Goal: Information Seeking & Learning: Learn about a topic

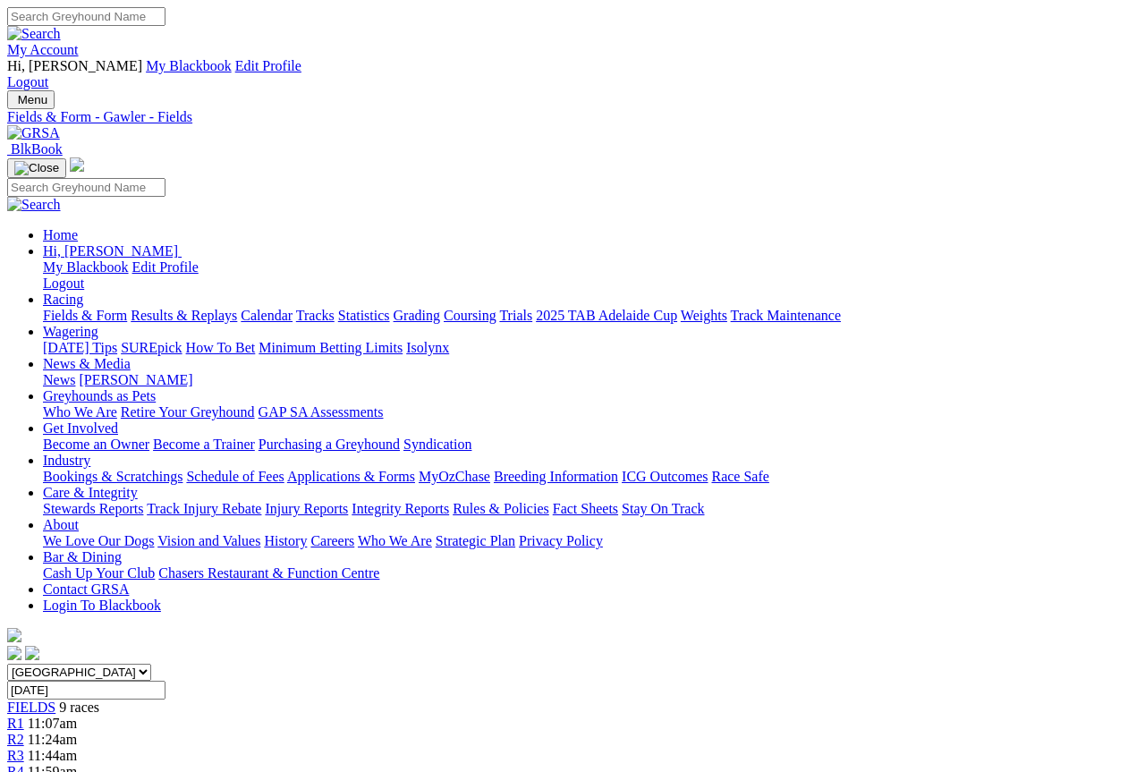
click at [221, 308] on link "Results & Replays" at bounding box center [184, 315] width 106 height 15
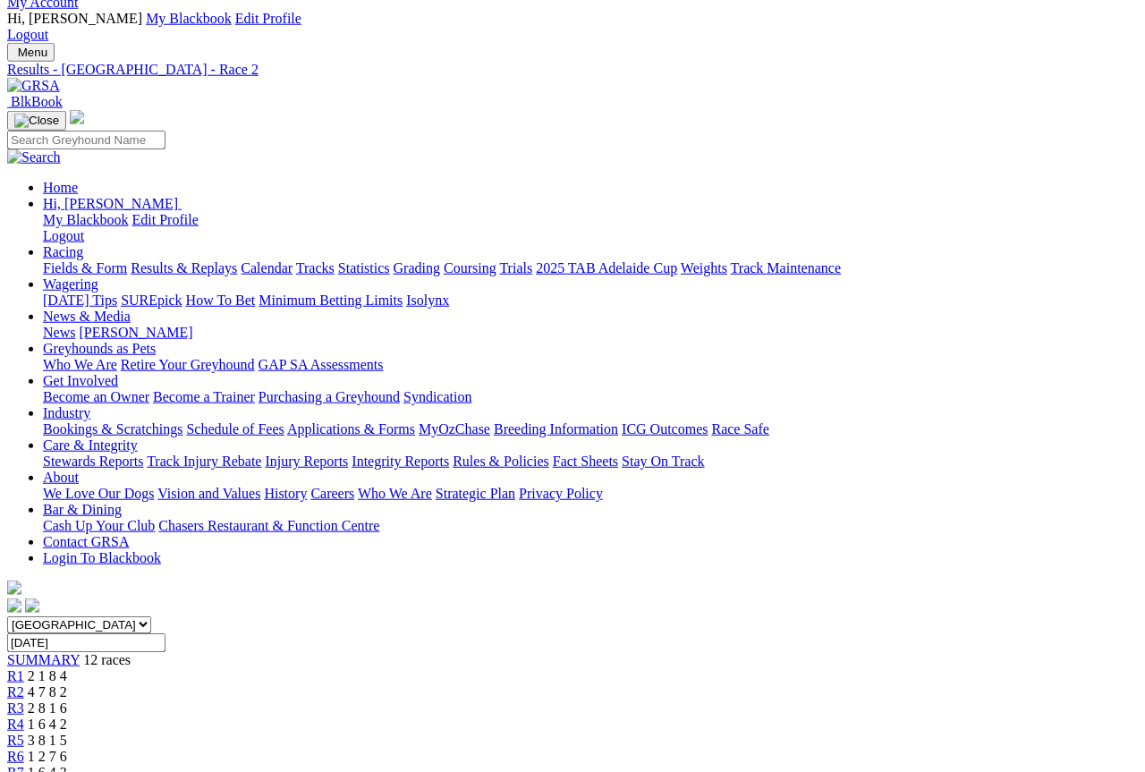
scroll to position [47, 0]
click at [24, 700] on link "R3" at bounding box center [15, 707] width 17 height 15
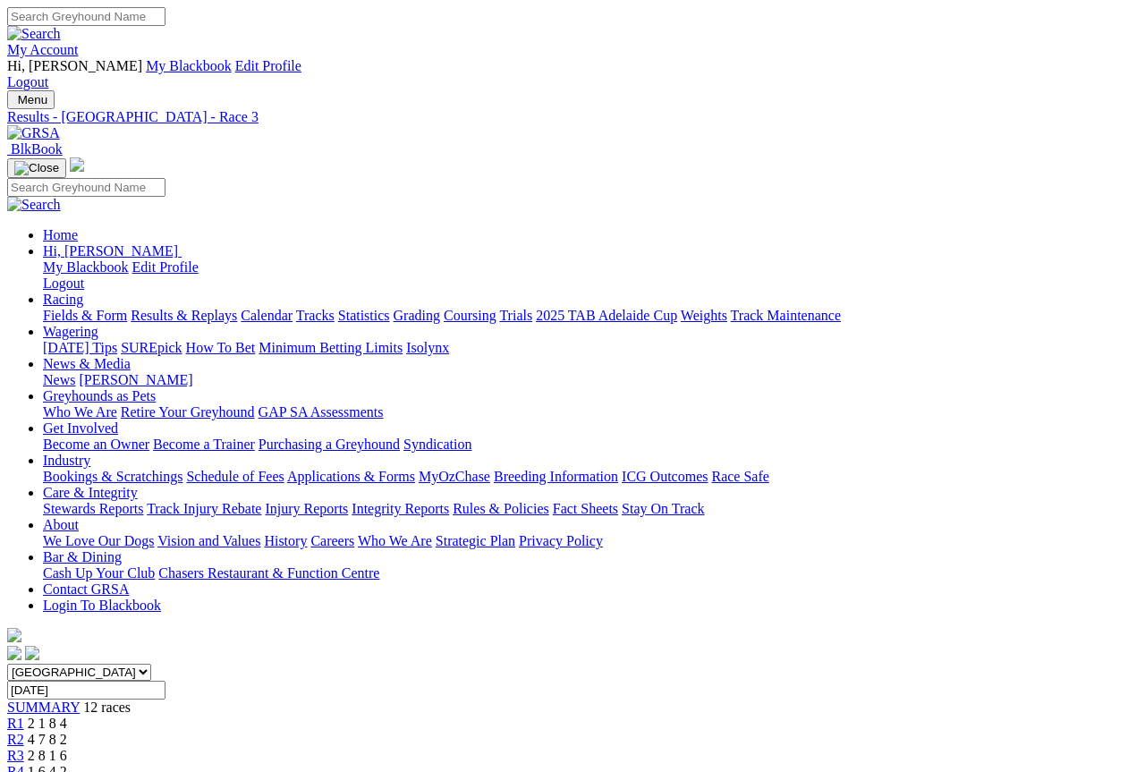
click at [24, 688] on link "R4" at bounding box center [15, 771] width 17 height 15
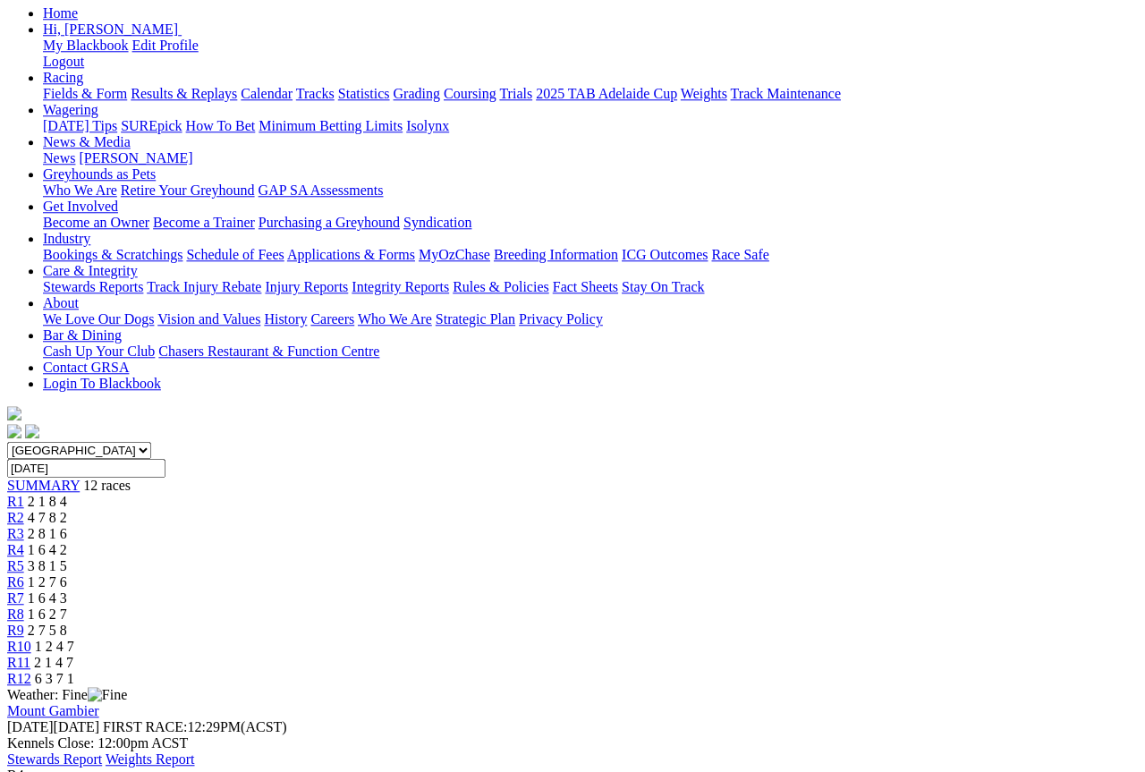
scroll to position [216, 0]
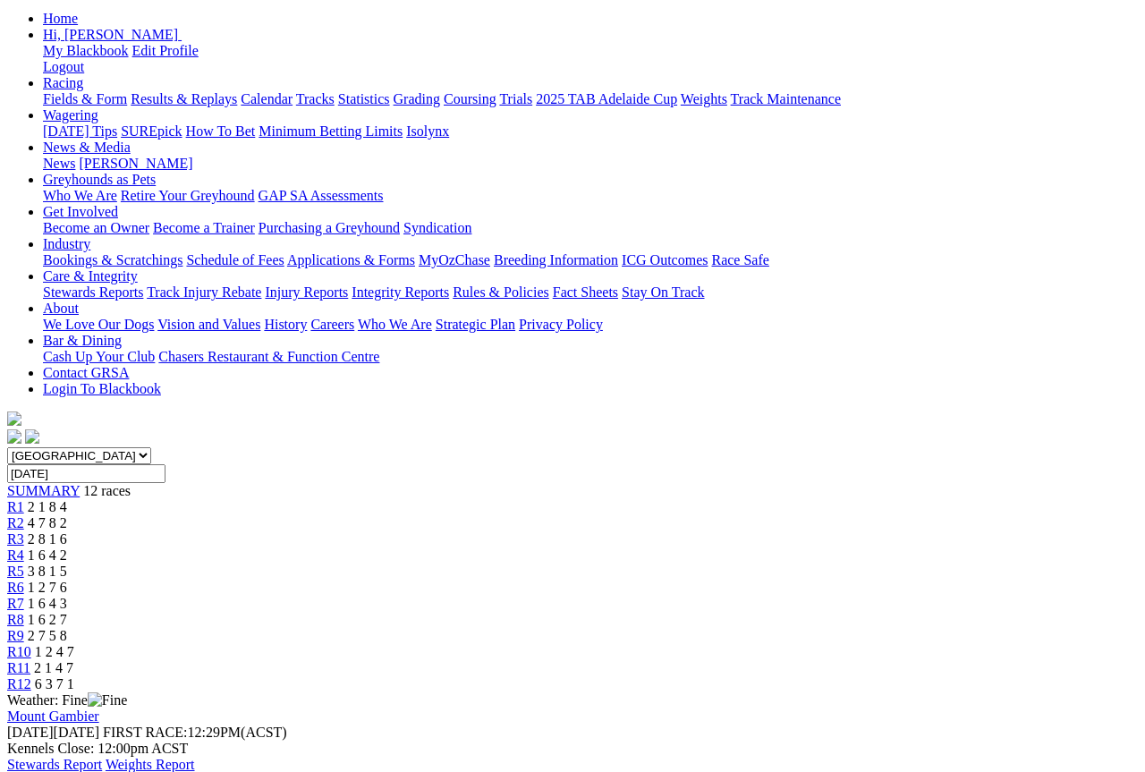
click at [24, 564] on link "R5" at bounding box center [15, 571] width 17 height 15
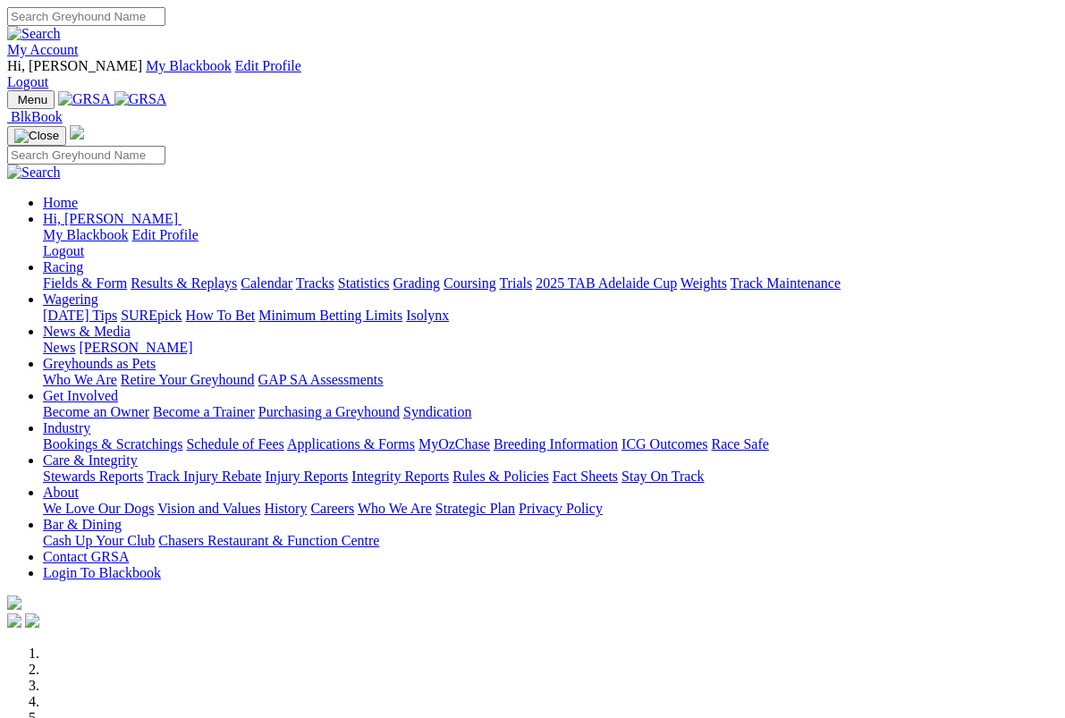
click at [131, 324] on link "News & Media" at bounding box center [87, 331] width 88 height 15
click at [75, 340] on link "News" at bounding box center [59, 347] width 32 height 15
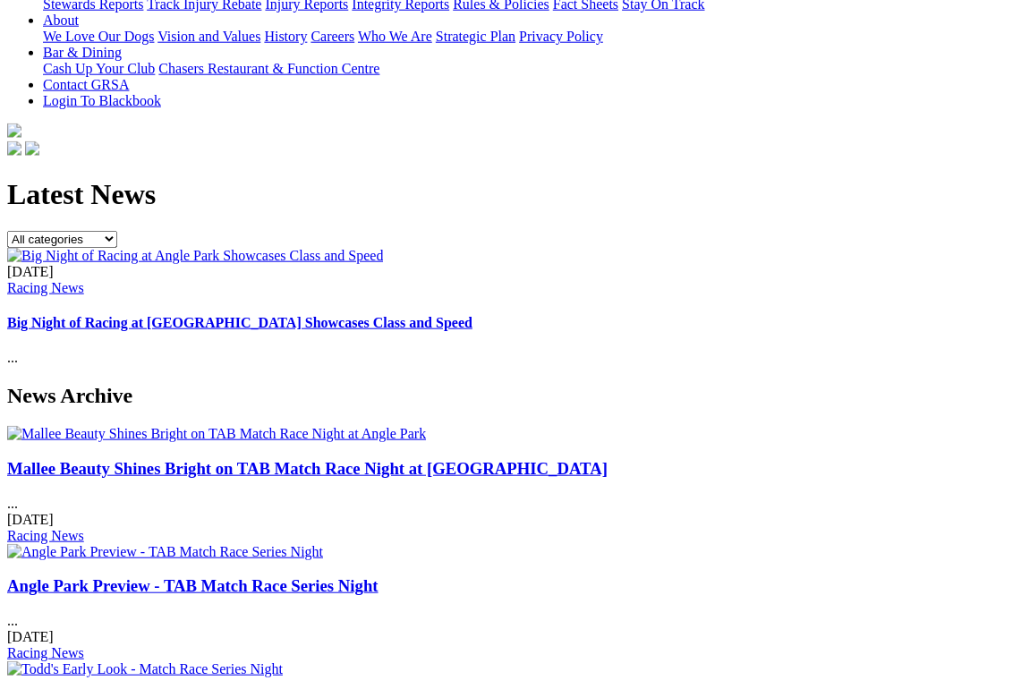
scroll to position [505, 0]
click at [64, 458] on div "Mallee Beauty Shines Bright on TAB Match Race Night at [GEOGRAPHIC_DATA] ... [D…" at bounding box center [510, 500] width 1006 height 85
click at [47, 458] on link "Mallee Beauty Shines Bright on TAB Match Race Night at [GEOGRAPHIC_DATA]" at bounding box center [307, 467] width 600 height 19
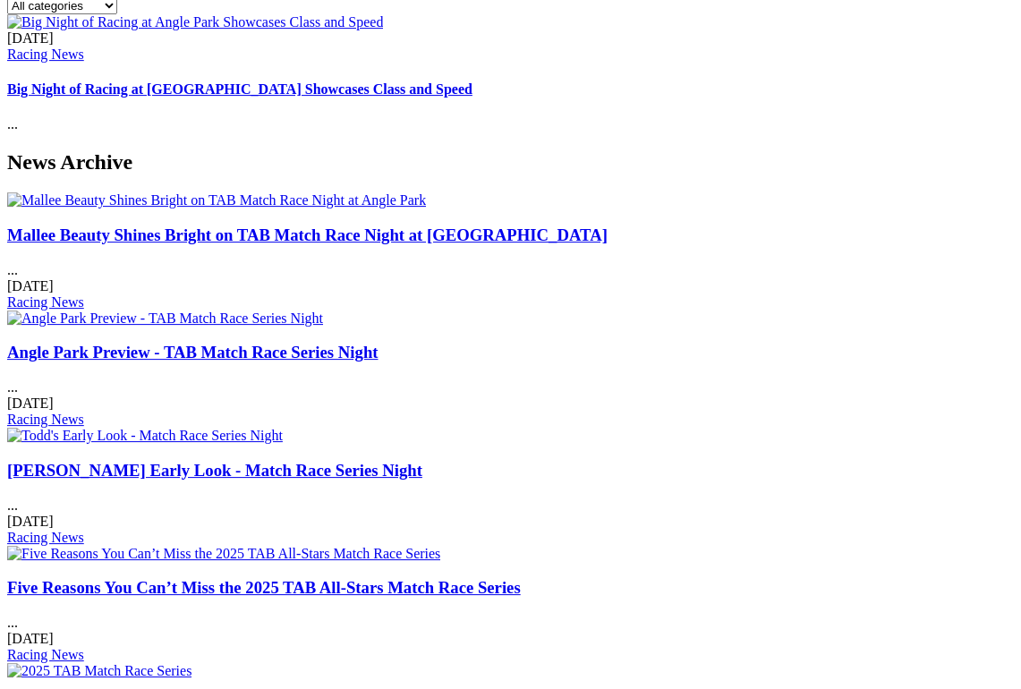
scroll to position [755, 0]
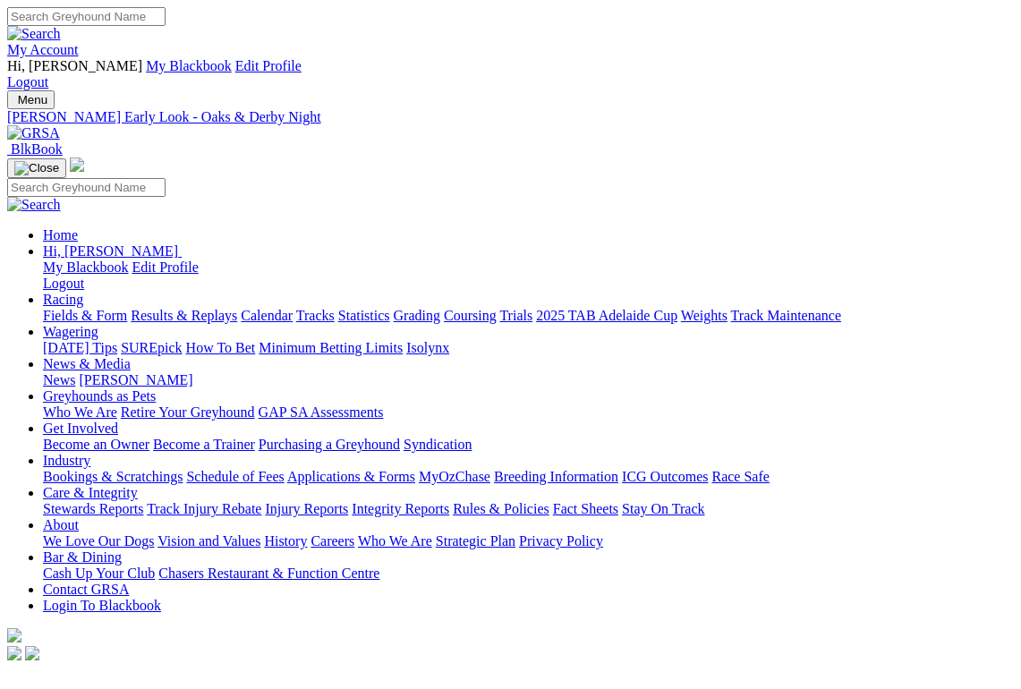
click at [83, 292] on link "Racing" at bounding box center [63, 299] width 40 height 15
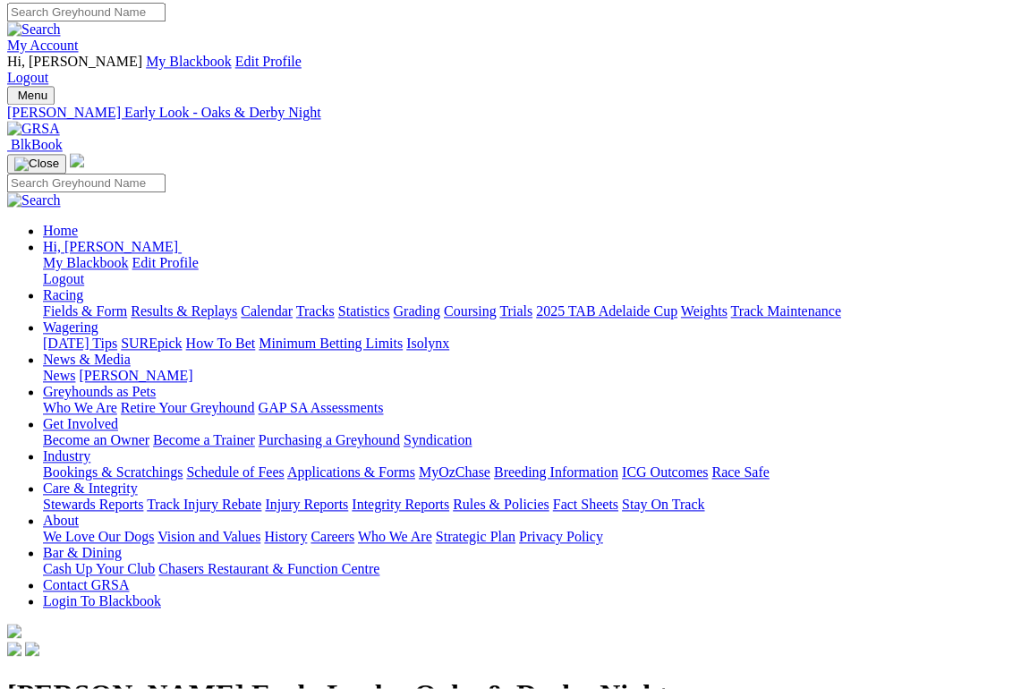
scroll to position [4, 0]
click at [293, 303] on link "Calendar" at bounding box center [267, 310] width 52 height 15
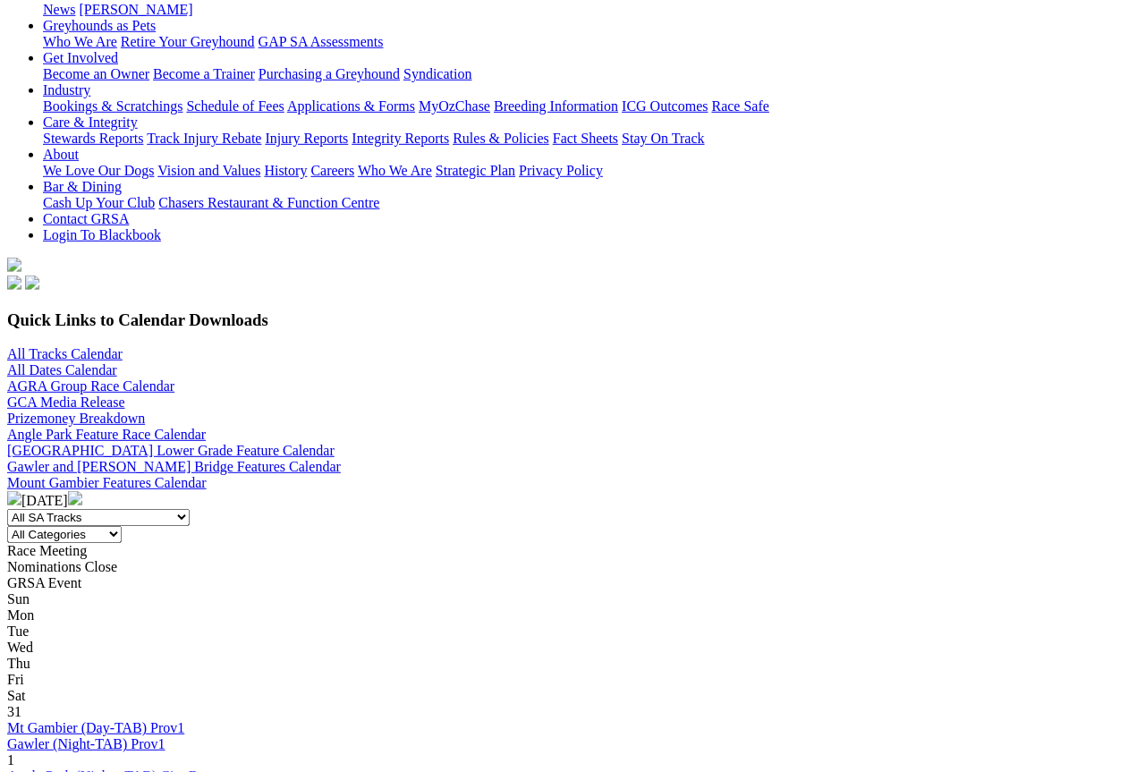
scroll to position [371, 0]
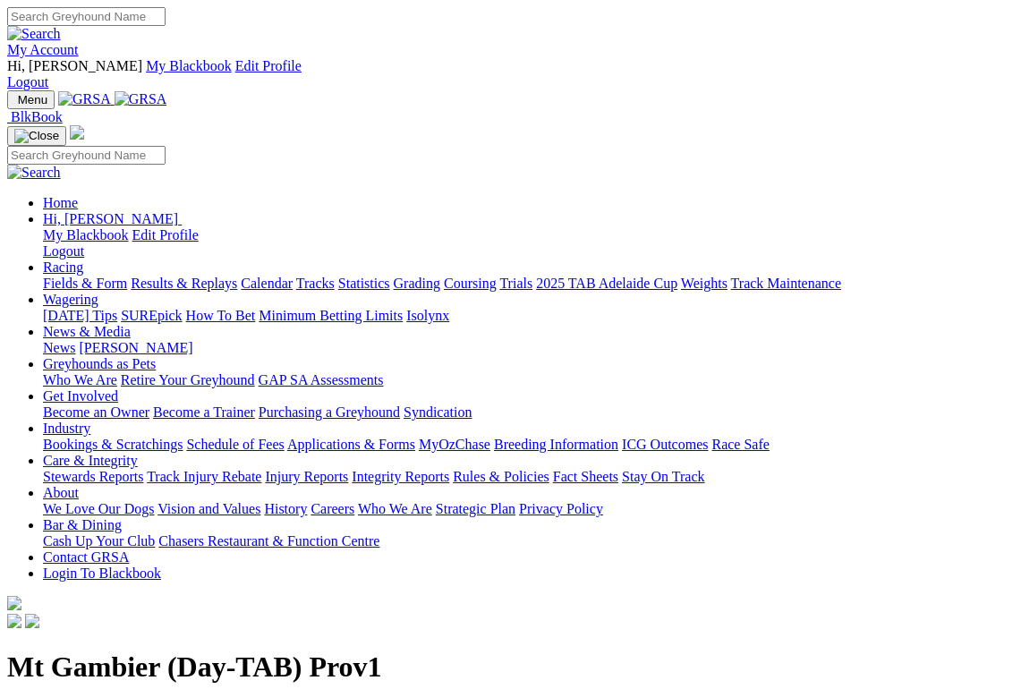
scroll to position [4, 0]
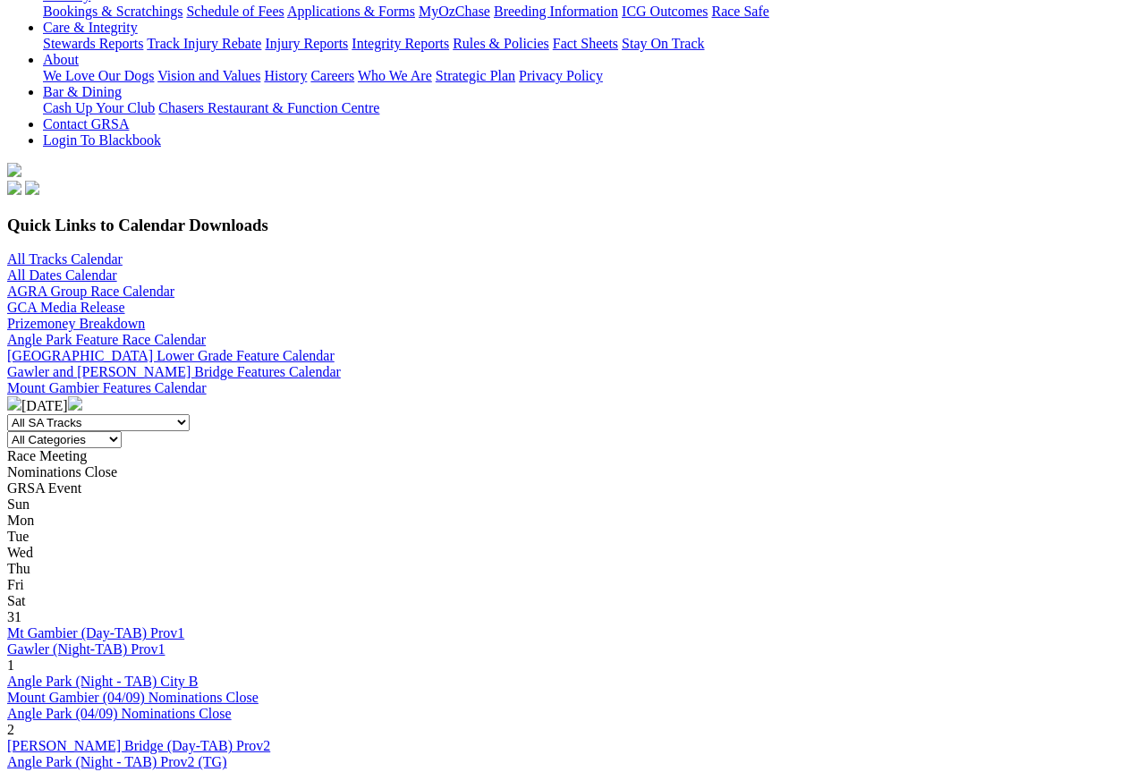
scroll to position [466, 0]
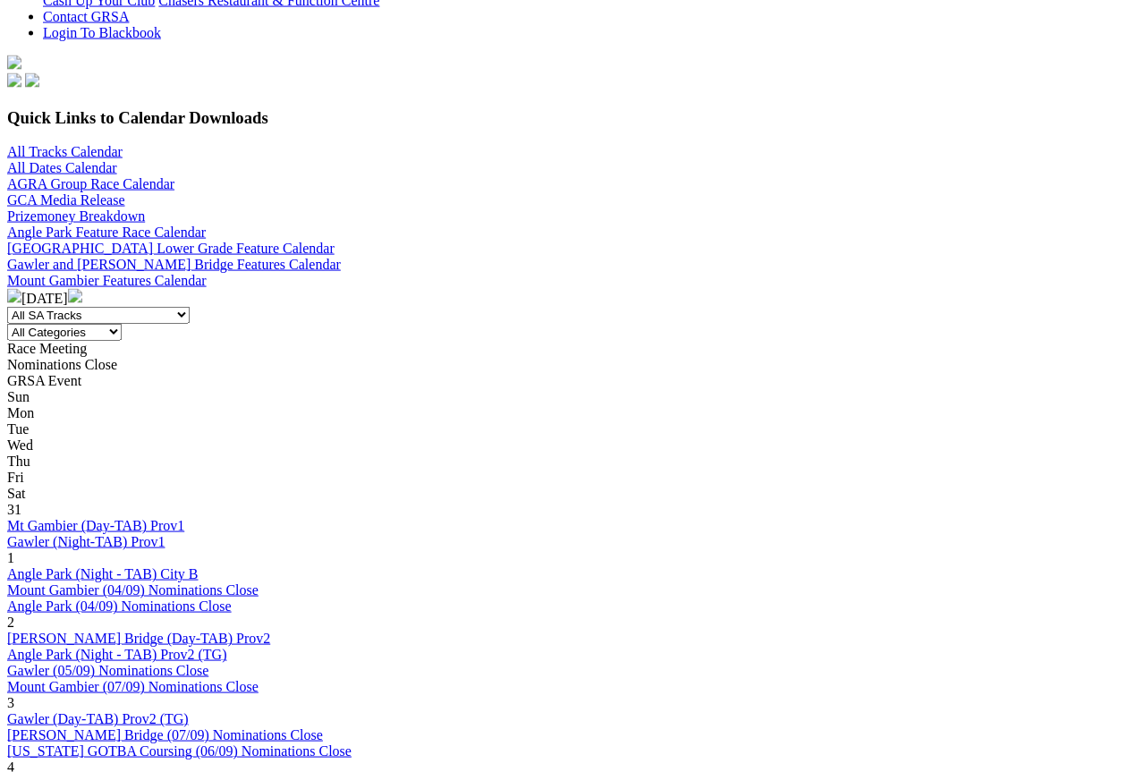
scroll to position [573, 0]
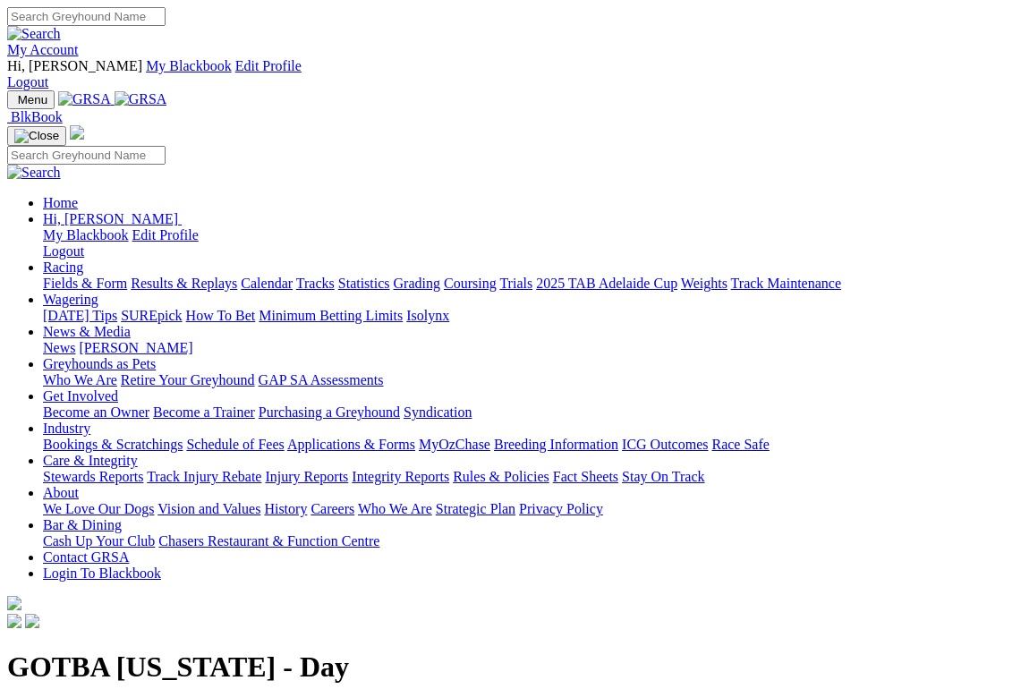
scroll to position [4, 0]
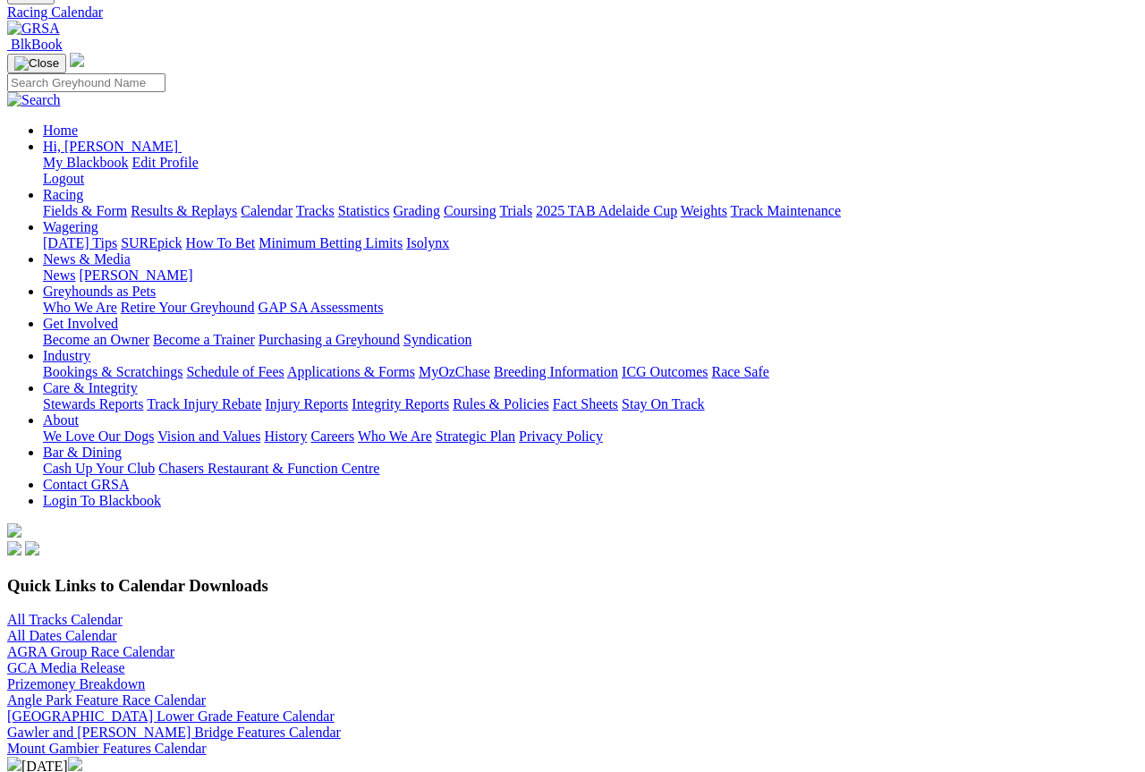
scroll to position [5, 0]
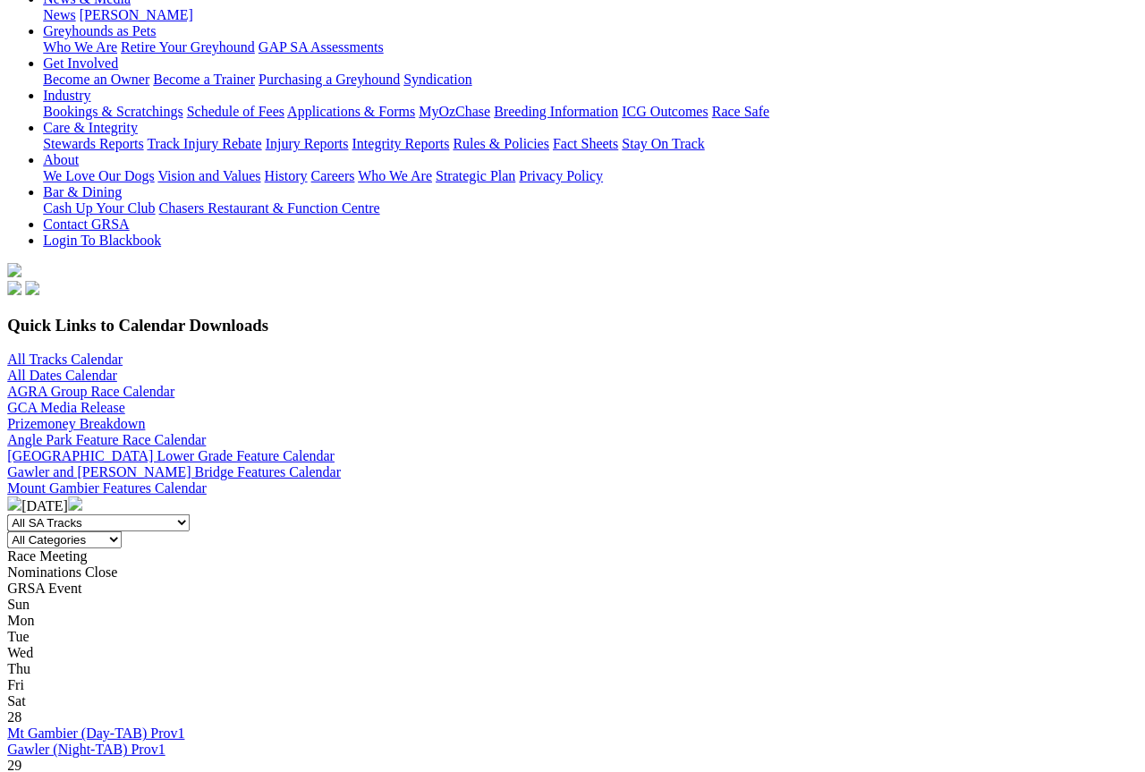
scroll to position [366, 184]
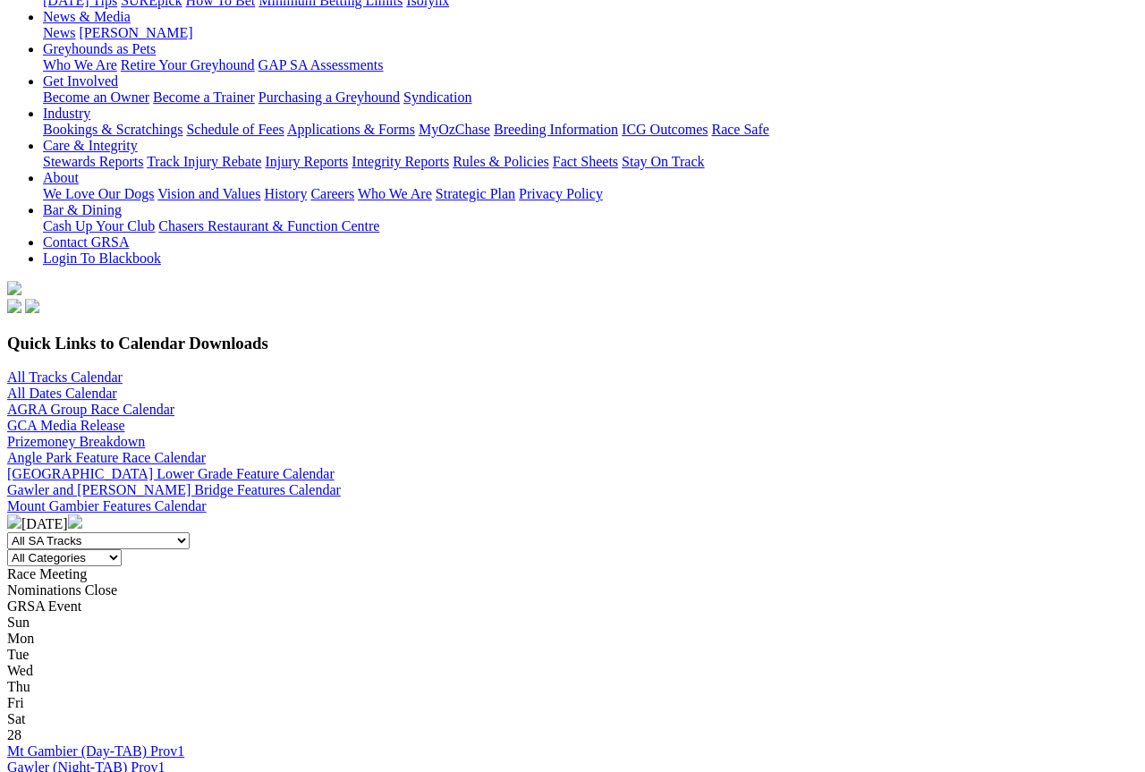
scroll to position [347, 0]
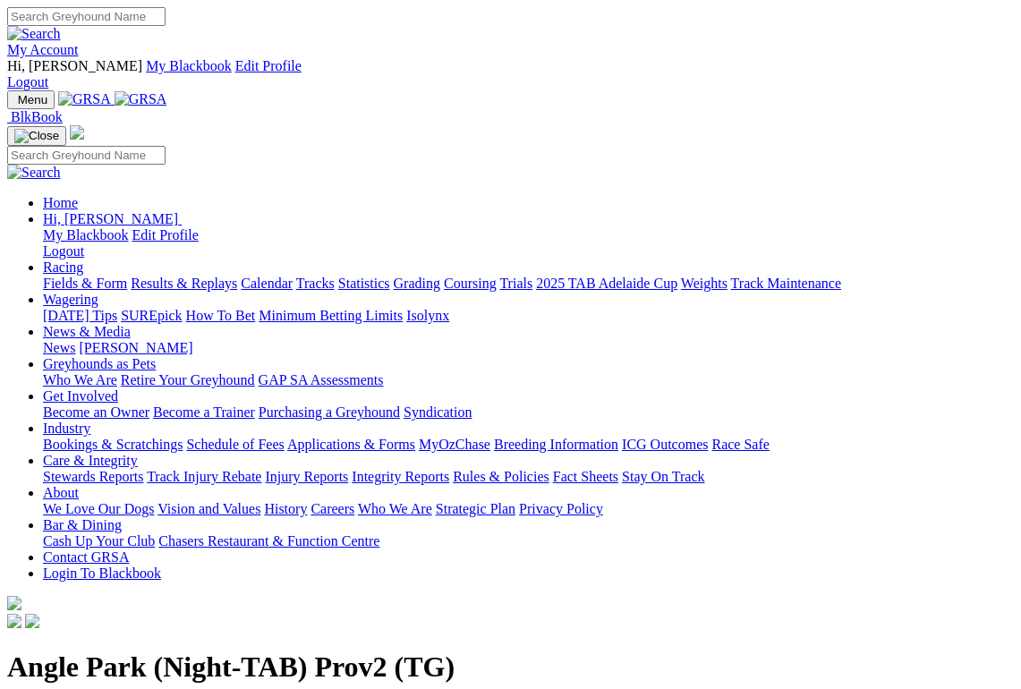
scroll to position [4, 0]
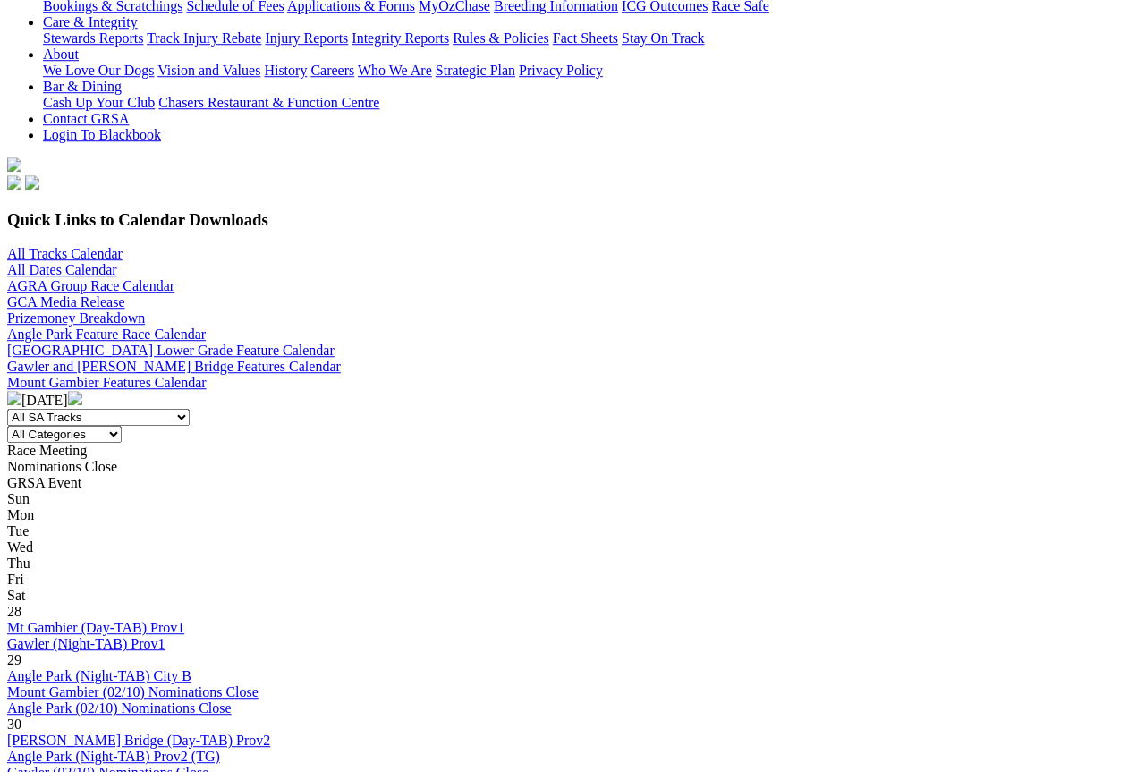
scroll to position [471, 0]
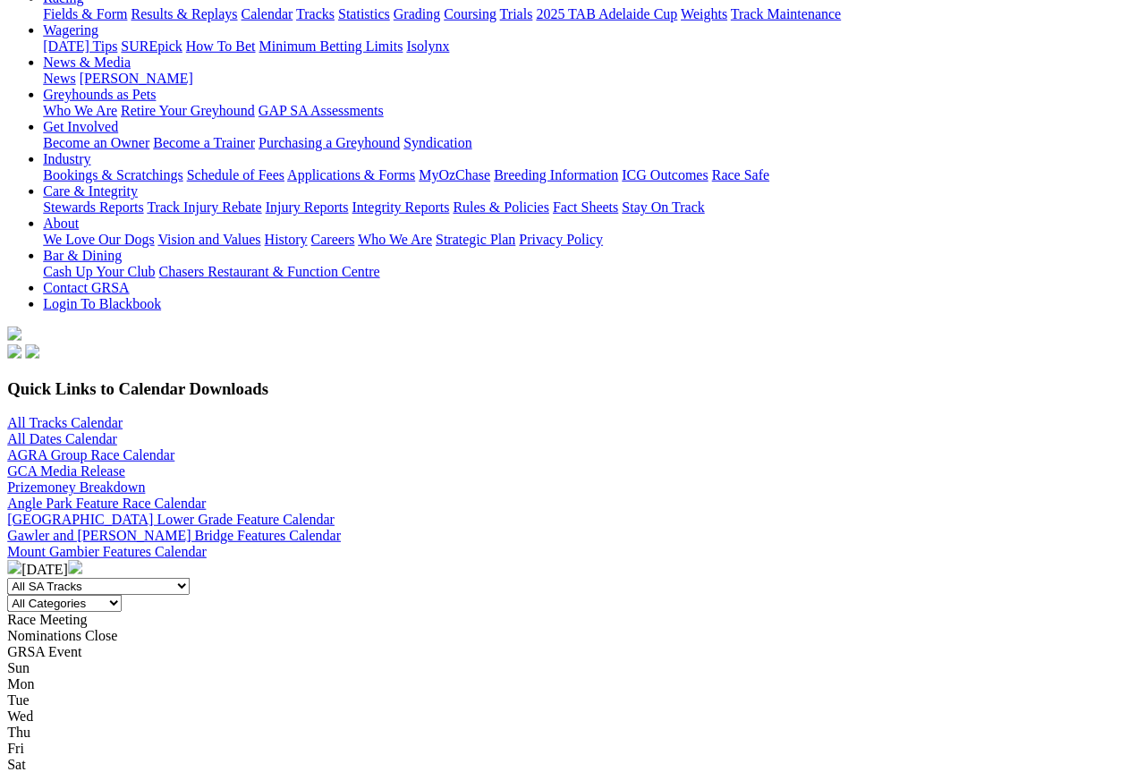
scroll to position [302, 27]
